Goal: Find specific page/section: Find specific page/section

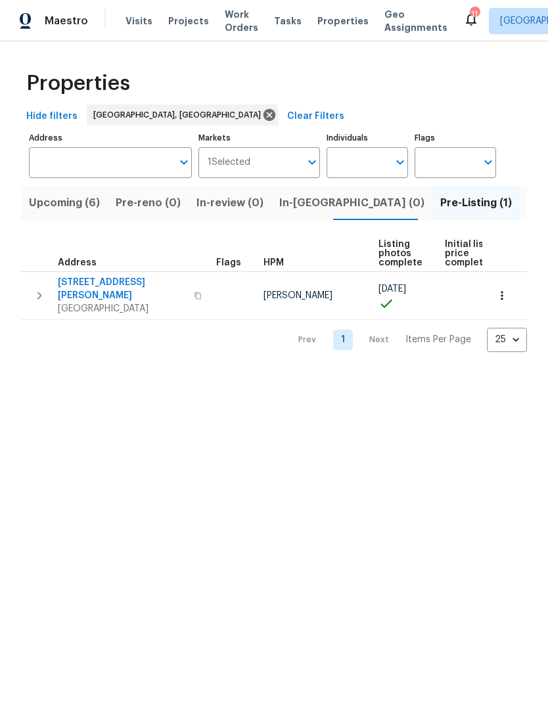
click at [76, 210] on span "Upcoming (6)" at bounding box center [64, 203] width 71 height 18
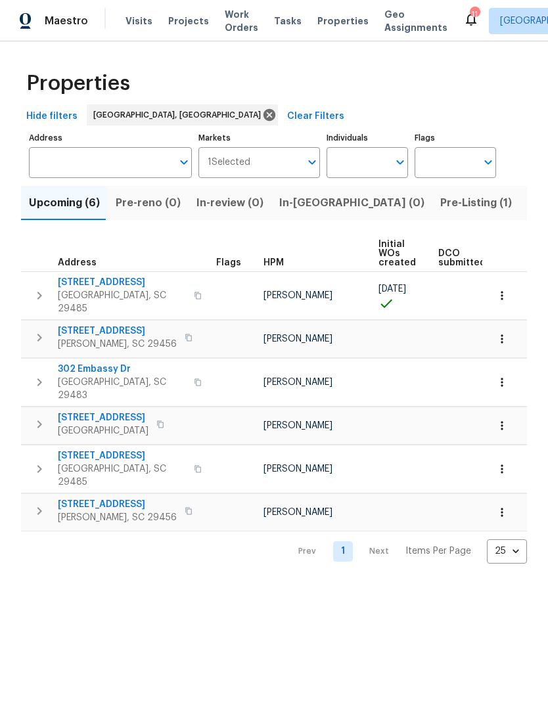
click at [120, 363] on span "302 Embassy Dr" at bounding box center [122, 369] width 128 height 13
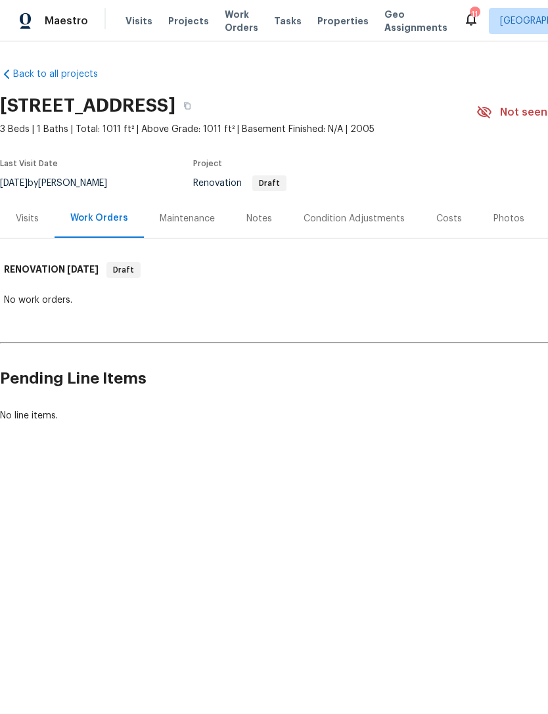
click at [367, 216] on div "Condition Adjustments" at bounding box center [354, 218] width 101 height 13
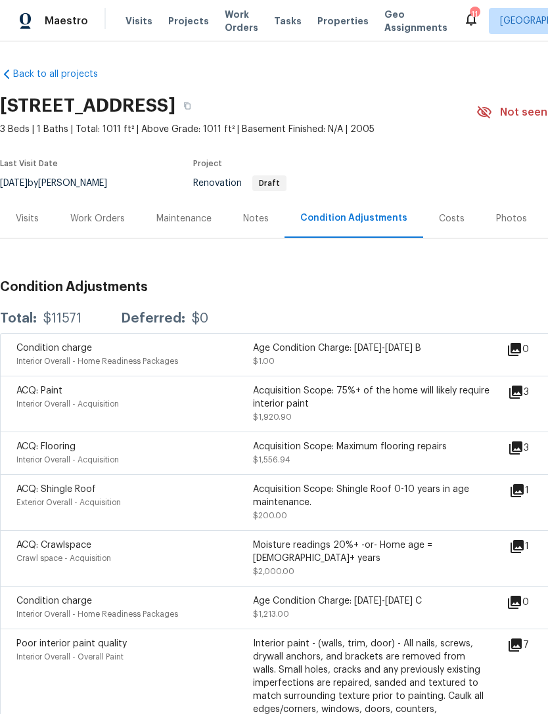
click at [519, 391] on icon at bounding box center [515, 392] width 13 height 13
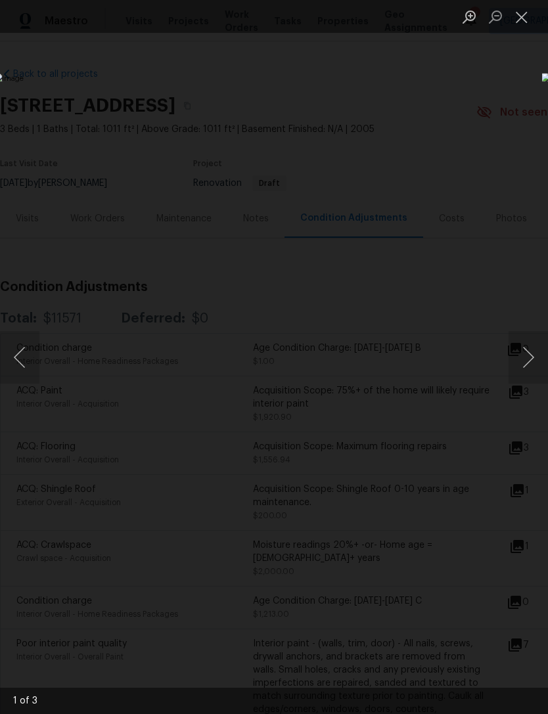
click at [525, 353] on button "Next image" at bounding box center [528, 357] width 39 height 53
click at [530, 354] on button "Next image" at bounding box center [528, 357] width 39 height 53
click at [528, 360] on button "Next image" at bounding box center [528, 357] width 39 height 53
click at [525, 353] on button "Next image" at bounding box center [528, 357] width 39 height 53
click at [521, 23] on button "Close lightbox" at bounding box center [522, 16] width 26 height 23
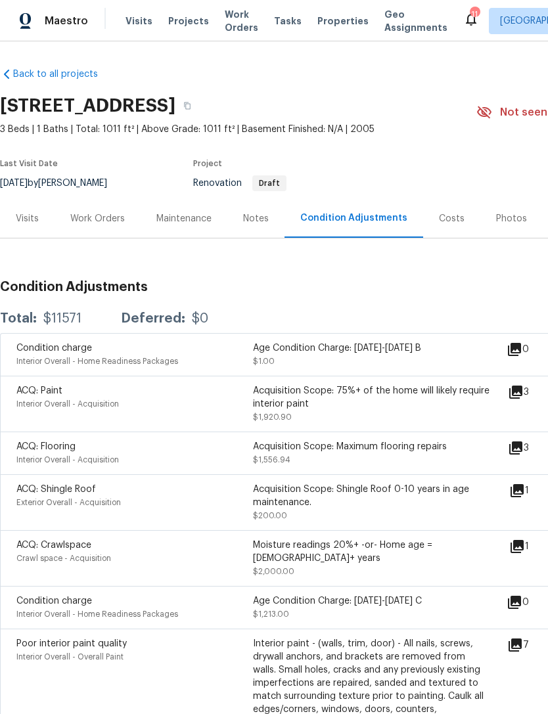
click at [525, 551] on icon at bounding box center [517, 547] width 16 height 16
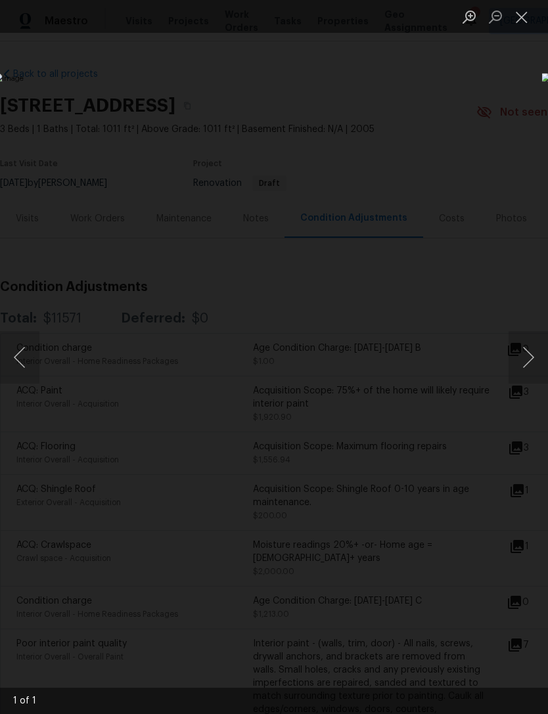
click at [524, 23] on button "Close lightbox" at bounding box center [522, 16] width 26 height 23
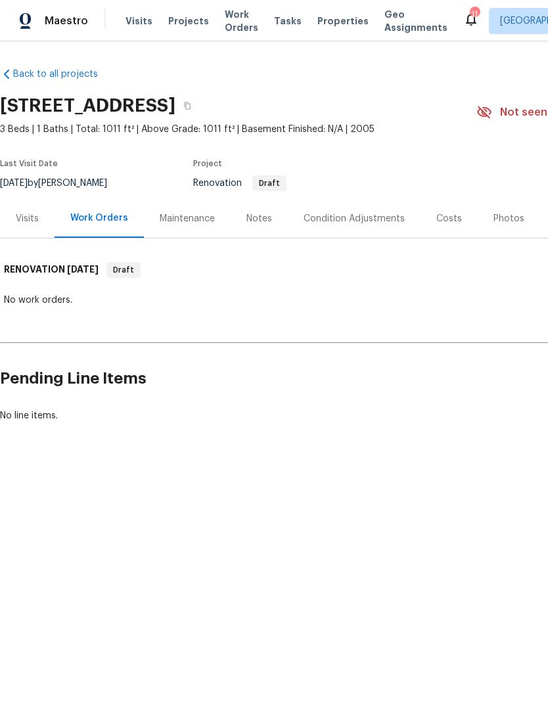
scroll to position [0, -1]
click at [321, 18] on span "Properties" at bounding box center [342, 20] width 51 height 13
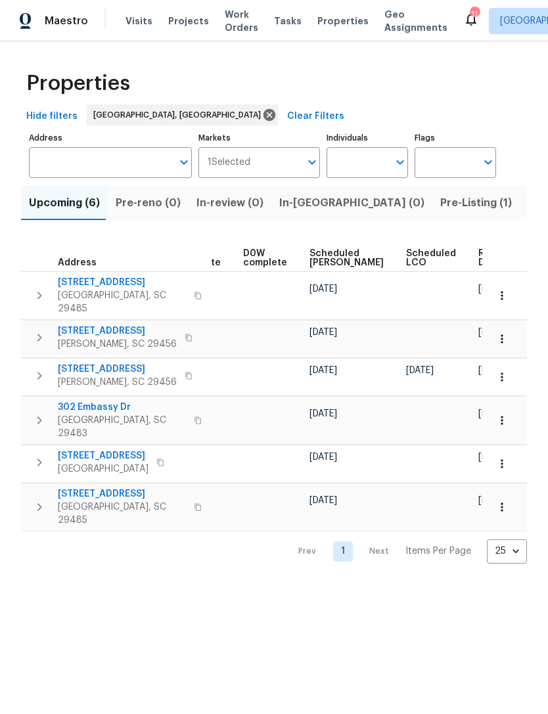
scroll to position [0, 330]
click at [505, 414] on icon "button" at bounding box center [501, 420] width 13 height 13
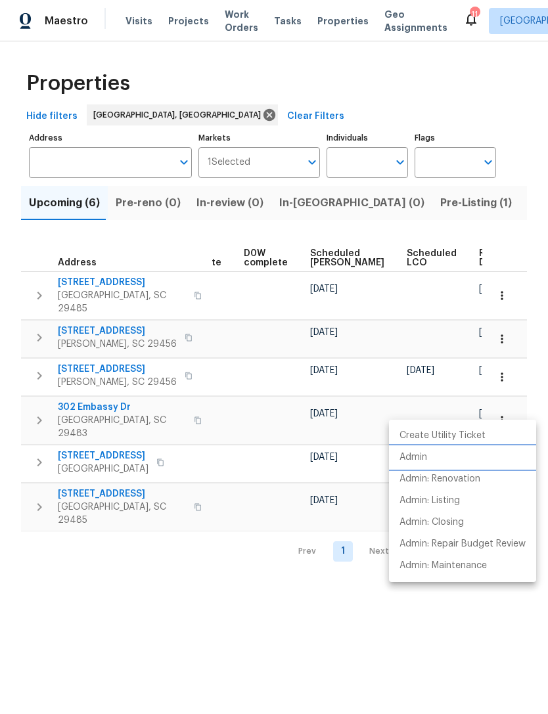
click at [436, 455] on li "Admin" at bounding box center [462, 458] width 147 height 22
click at [447, 455] on li "Admin" at bounding box center [462, 458] width 147 height 22
